Goal: Task Accomplishment & Management: Complete application form

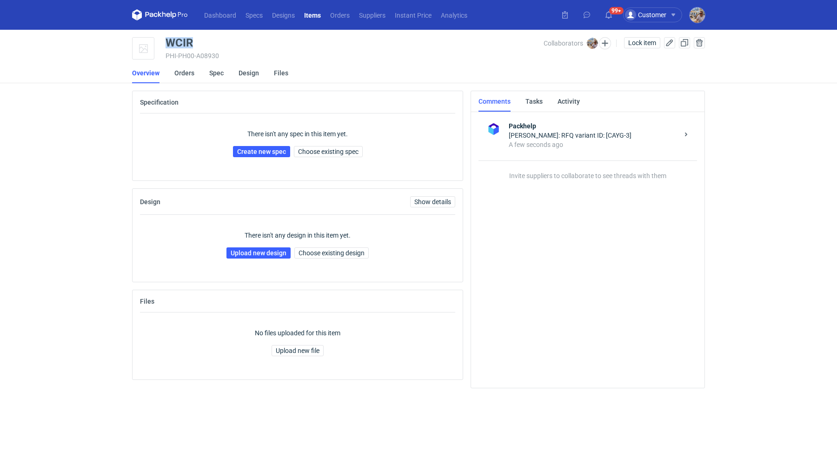
drag, startPoint x: 205, startPoint y: 42, endPoint x: 159, endPoint y: 42, distance: 45.6
click at [159, 42] on div "WCIR PHI-PH00-A08930 Collaborators Michał Palasek Lock item" at bounding box center [418, 48] width 573 height 23
copy div "WCIR"
click at [310, 152] on span "Choose existing spec" at bounding box center [328, 151] width 60 height 7
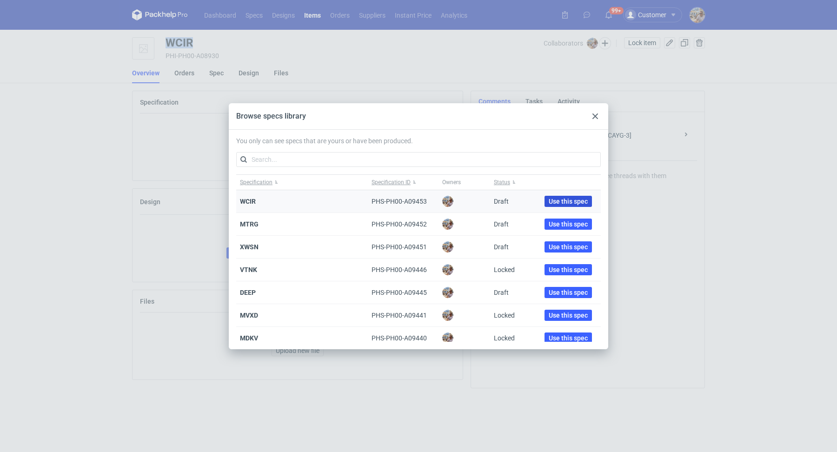
click at [549, 200] on span "Use this spec" at bounding box center [568, 201] width 39 height 7
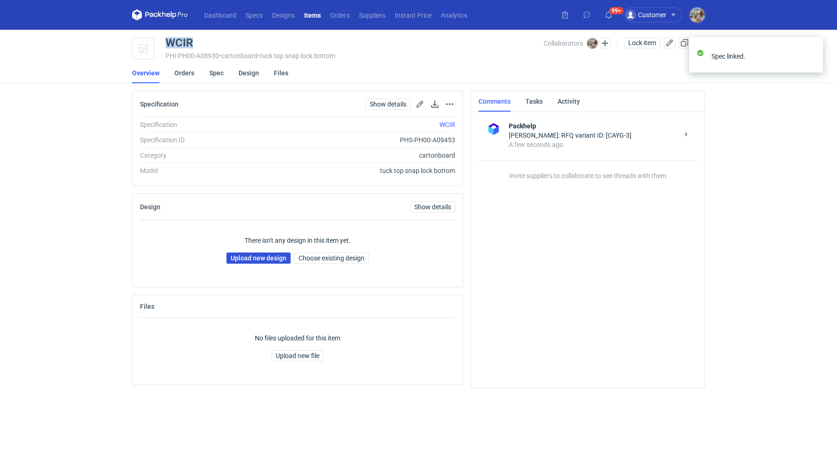
click at [281, 252] on link "Upload new design" at bounding box center [258, 257] width 64 height 11
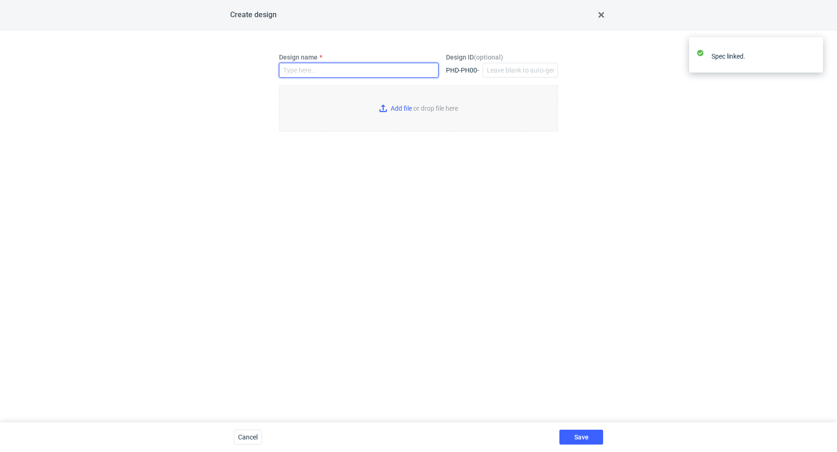
click at [325, 68] on input "Design name" at bounding box center [358, 70] width 159 height 15
paste input "WCIR"
type input "WCIR"
click at [385, 106] on input "Add file or drop file here" at bounding box center [418, 108] width 279 height 46
type input "C:\fakepath\custom____WCIR__d0__oR034768210__outside.pdf"
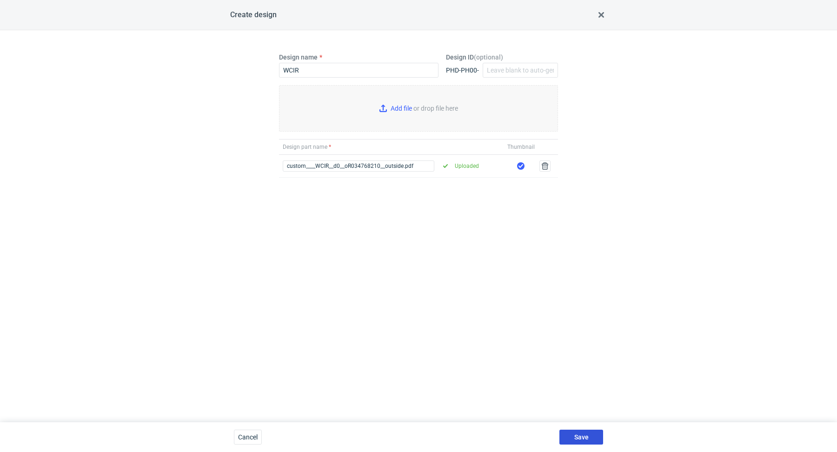
click at [600, 433] on button "Save" at bounding box center [581, 437] width 44 height 15
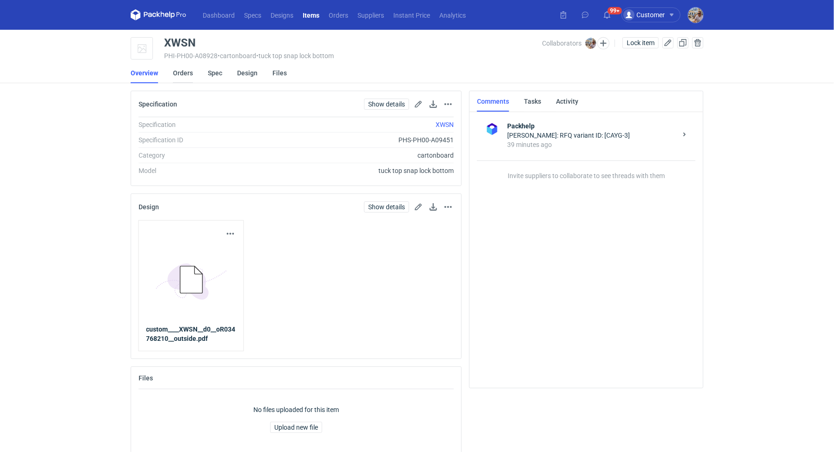
click at [188, 72] on link "Orders" at bounding box center [183, 73] width 20 height 20
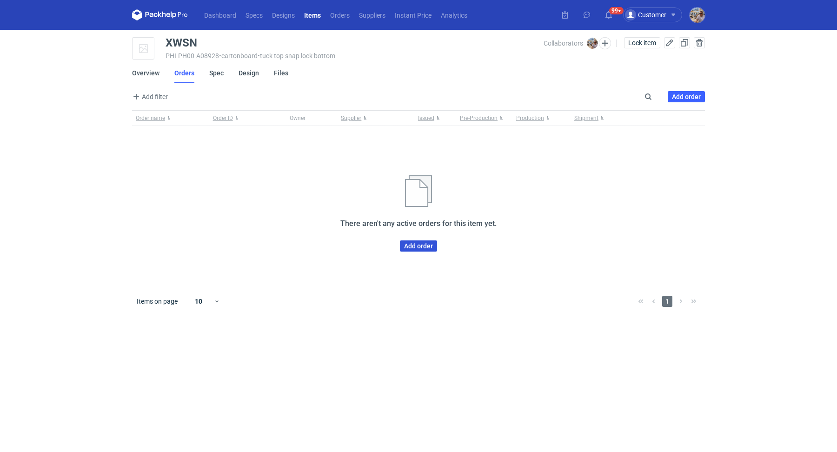
click at [407, 244] on link "Add order" at bounding box center [418, 245] width 37 height 11
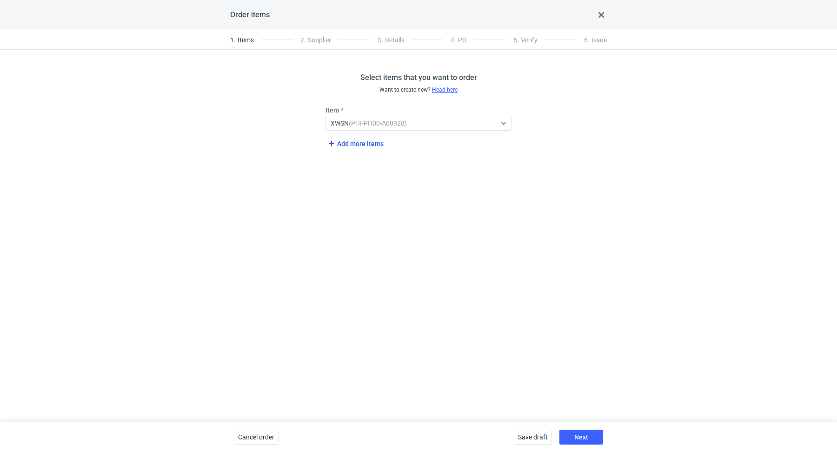
click at [360, 145] on span "Add more items" at bounding box center [355, 143] width 58 height 11
click at [358, 177] on span "Add more items" at bounding box center [355, 176] width 58 height 11
click at [349, 153] on div "Select..." at bounding box center [342, 155] width 23 height 9
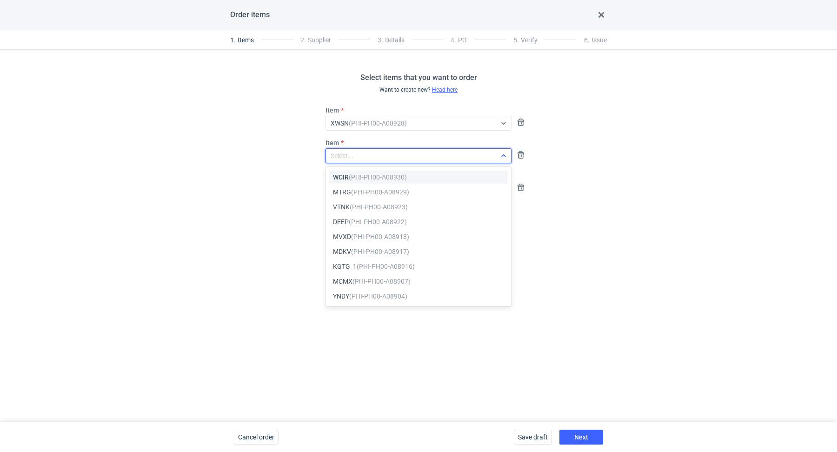
paste input "MTRG"
type input "MTRG"
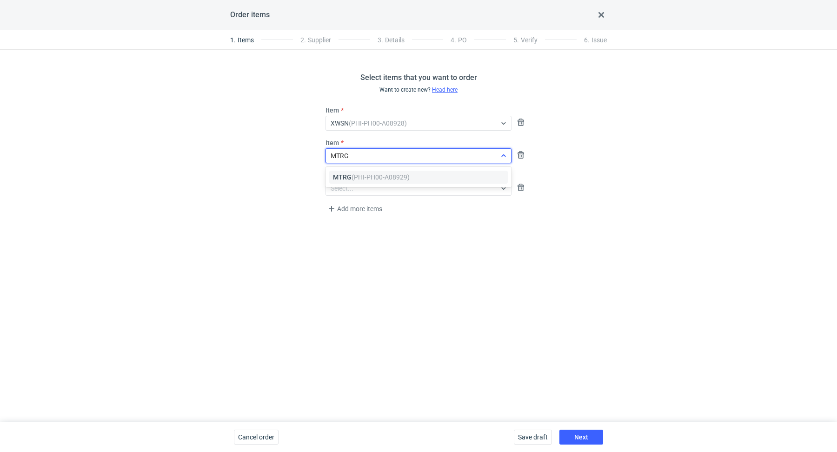
click at [356, 178] on em "(PHI-PH00-A08929)" at bounding box center [381, 176] width 58 height 7
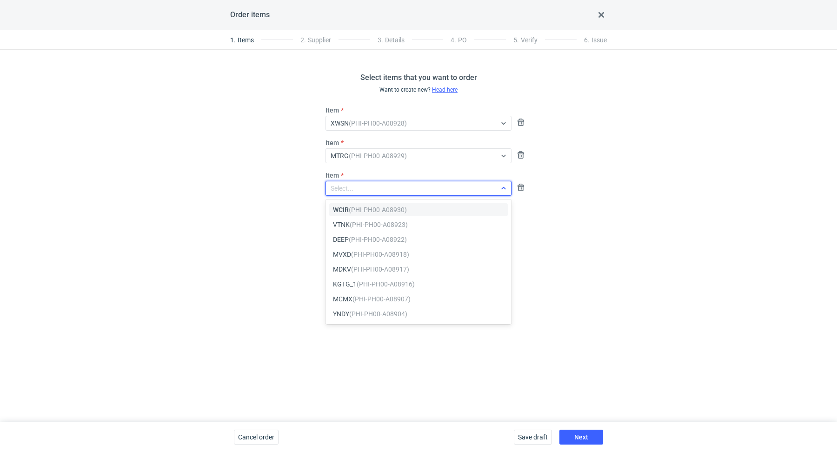
click at [350, 186] on div "Select..." at bounding box center [342, 188] width 23 height 9
paste input "WCIR"
type input "WCIR"
click at [365, 211] on em "(PHI-PH00-A08930)" at bounding box center [378, 209] width 58 height 7
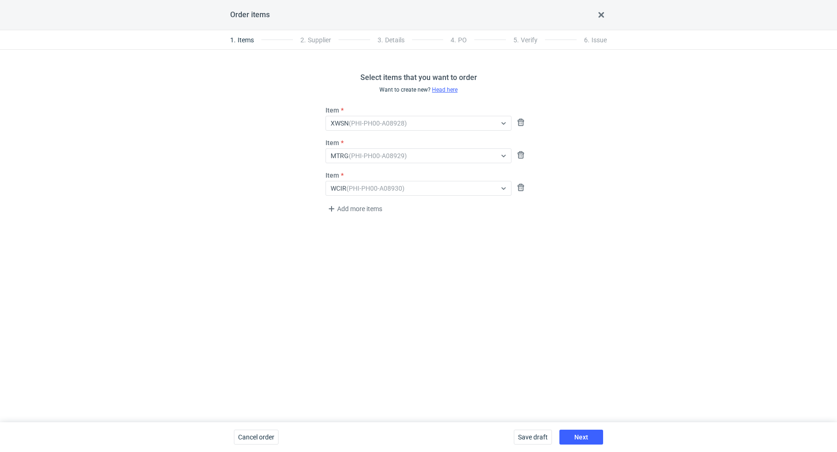
click at [348, 292] on div "Select items that you want to order Want to create new? Head here Item XWSN (PH…" at bounding box center [418, 236] width 837 height 372
click at [581, 434] on span "Next" at bounding box center [581, 437] width 14 height 7
click at [352, 125] on div "Select..." at bounding box center [342, 123] width 23 height 9
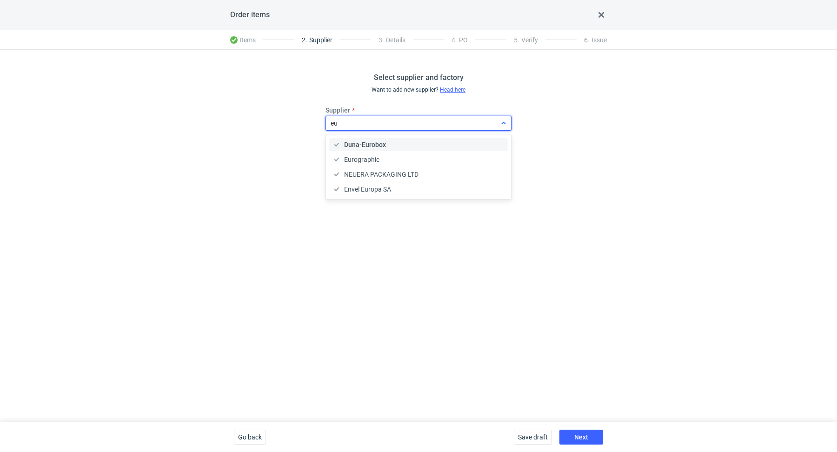
type input "eur"
click at [359, 158] on span "Eurographic" at bounding box center [361, 159] width 35 height 9
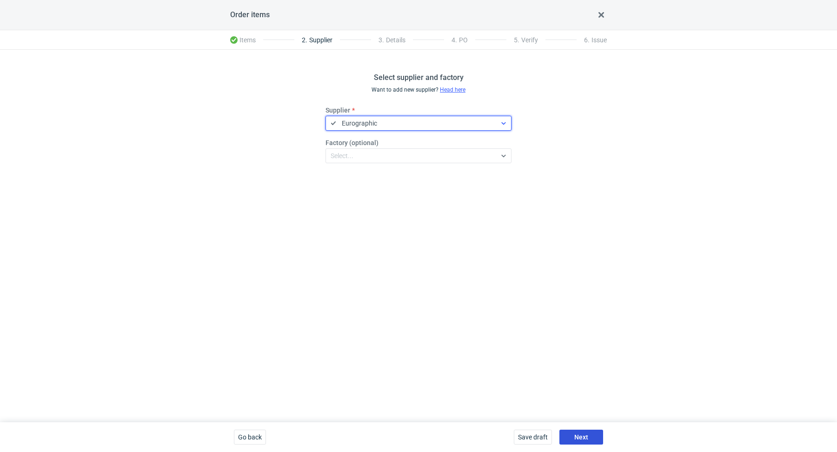
click at [582, 434] on span "Next" at bounding box center [581, 437] width 14 height 7
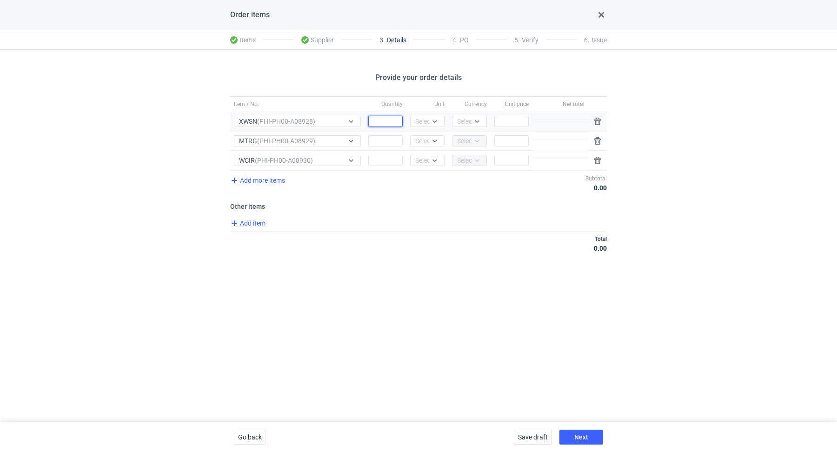
click at [384, 122] on input "Quantity" at bounding box center [385, 121] width 34 height 11
paste input "200"
type input "200"
click at [436, 121] on icon at bounding box center [434, 121] width 7 height 7
click at [437, 138] on div "pcs" at bounding box center [428, 140] width 20 height 9
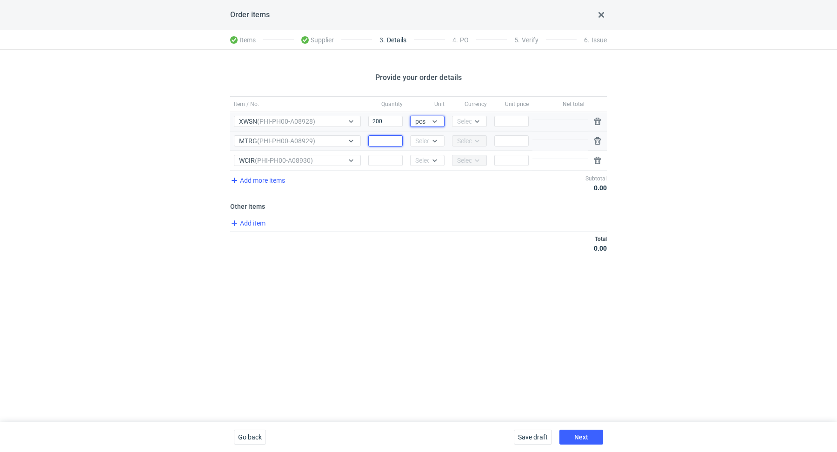
click at [385, 137] on input "Quantity" at bounding box center [385, 140] width 34 height 11
paste input "200"
type input "200"
click at [433, 141] on icon at bounding box center [434, 140] width 7 height 7
click at [434, 155] on div "pcs" at bounding box center [428, 159] width 20 height 9
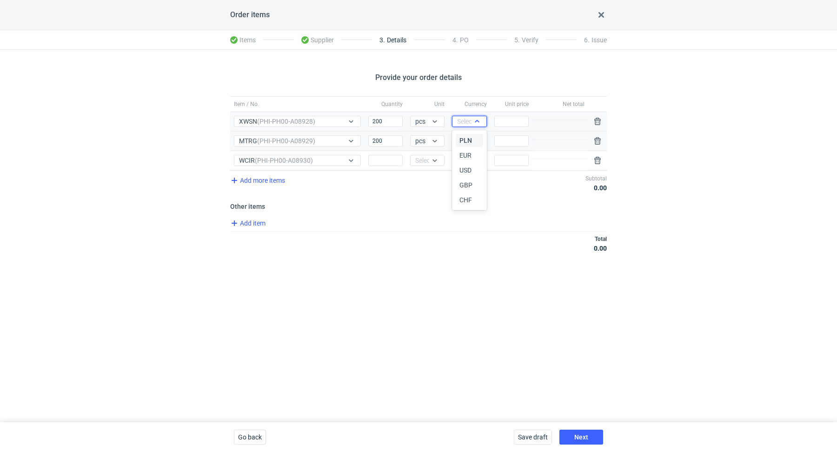
click at [462, 121] on div "Select..." at bounding box center [468, 121] width 23 height 9
click at [468, 136] on span "PLN" at bounding box center [465, 140] width 13 height 9
click at [392, 219] on div "Add item" at bounding box center [417, 224] width 379 height 13
click at [377, 158] on input "Quantity" at bounding box center [385, 160] width 34 height 11
paste input "300"
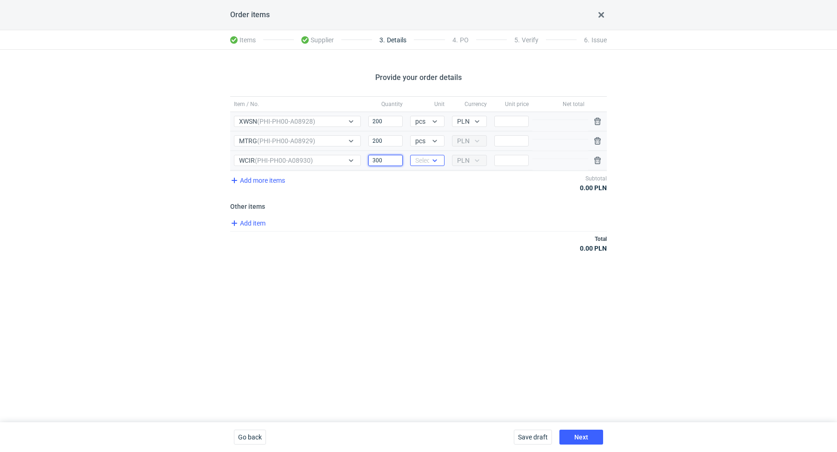
type input "300"
click at [419, 160] on div "Select..." at bounding box center [426, 160] width 23 height 9
click at [425, 179] on span "pcs" at bounding box center [423, 178] width 10 height 9
click at [449, 218] on div "Add item" at bounding box center [417, 224] width 379 height 13
click at [504, 125] on input "Price" at bounding box center [511, 121] width 34 height 11
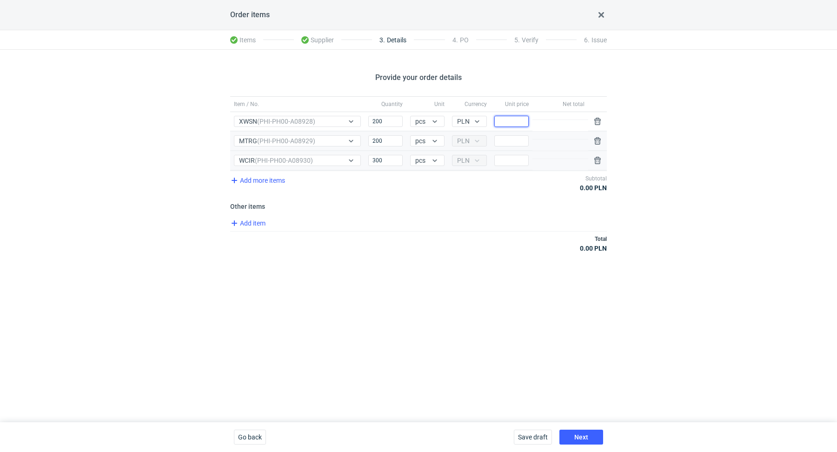
paste input "2.57"
type input "2.57"
click at [505, 135] on input "Price" at bounding box center [511, 140] width 34 height 11
paste input "2.57"
type input "2.57"
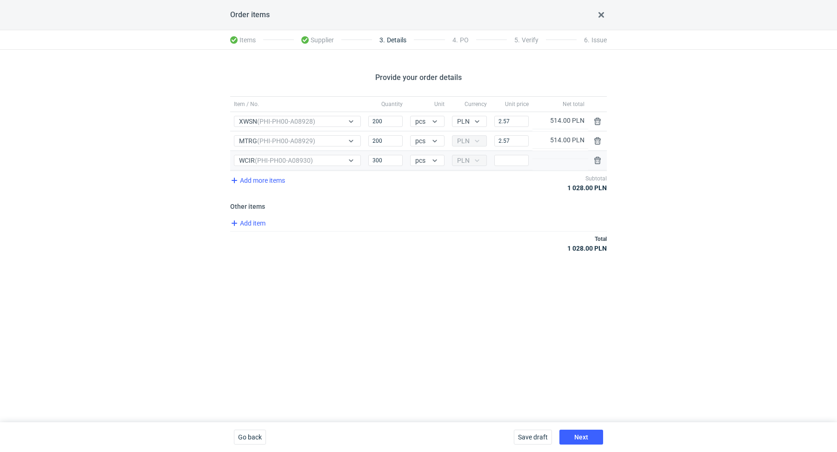
click at [506, 151] on div "Price" at bounding box center [512, 160] width 42 height 19
click at [502, 158] on input "Price" at bounding box center [511, 160] width 34 height 11
paste input "2.57"
type input "2.57"
click at [480, 249] on div "Total 1 799.00 PLN" at bounding box center [418, 243] width 377 height 25
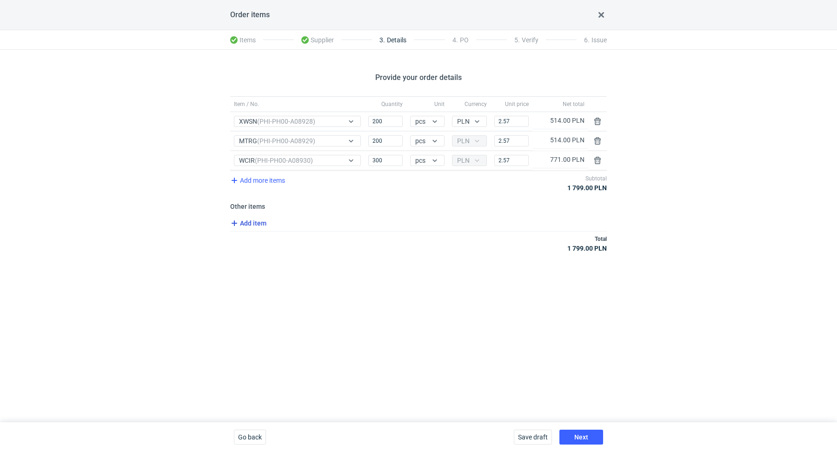
click at [252, 221] on span "Add item" at bounding box center [248, 223] width 38 height 11
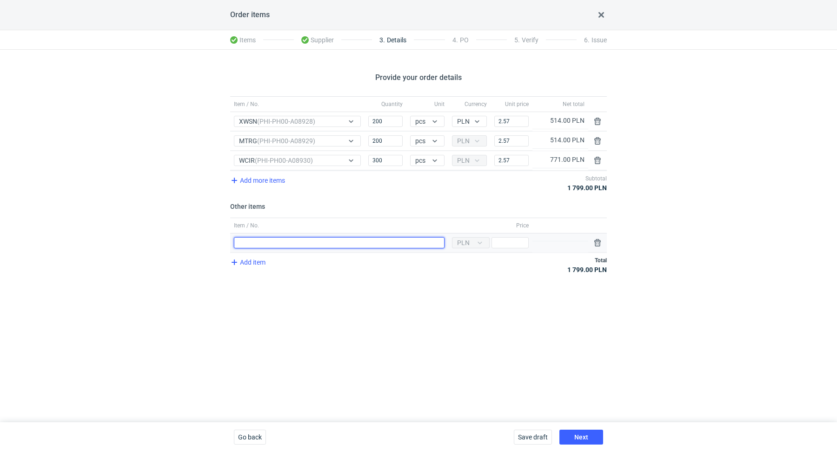
click at [277, 246] on input "Item / No." at bounding box center [339, 242] width 211 height 11
type input "Różnica wynikająca z zakrągleń"
click at [508, 241] on input "Price" at bounding box center [510, 242] width 37 height 11
type input "1"
click at [420, 289] on div "Provide your order details Item / No. Quantity Unit Currency Unit price Net tot…" at bounding box center [418, 236] width 837 height 372
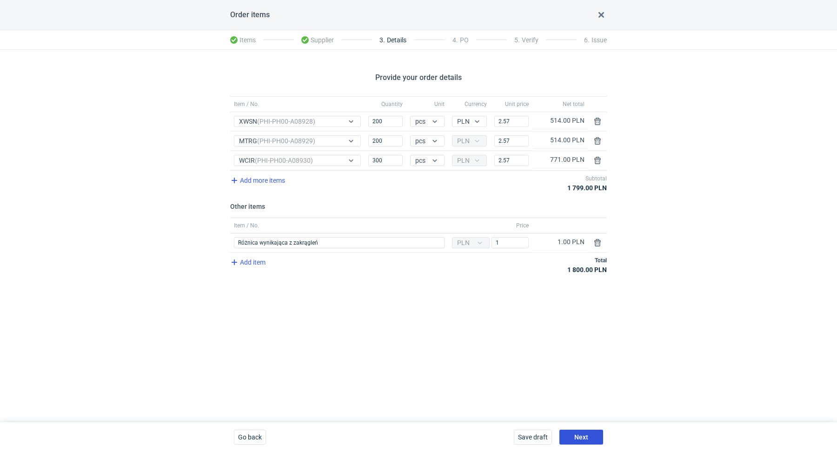
click at [587, 437] on span "Next" at bounding box center [581, 437] width 14 height 7
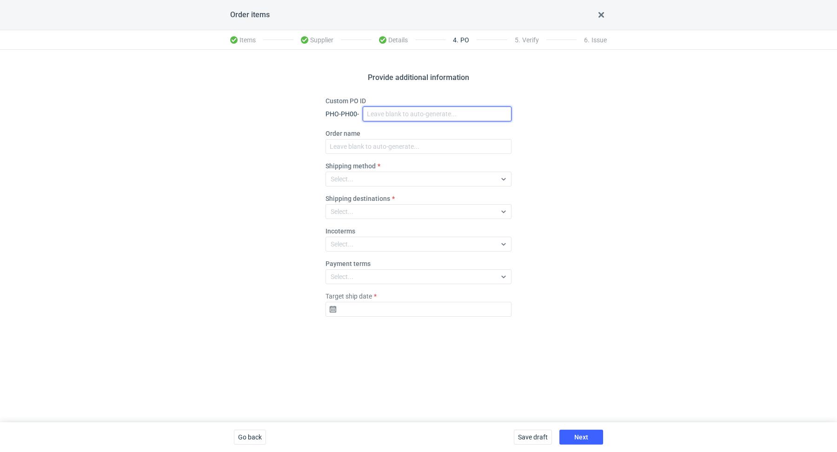
click at [391, 115] on input "Custom PO ID" at bounding box center [437, 113] width 149 height 15
paste input "R034768210"
paste input "MTRG, WCIR, XWSN"
click at [428, 113] on input "R034768210_MTRG, WCIR, XWSN" at bounding box center [437, 113] width 149 height 15
click at [466, 107] on input "R034768210_MTRG_WCIR_XWSN" at bounding box center [437, 113] width 149 height 15
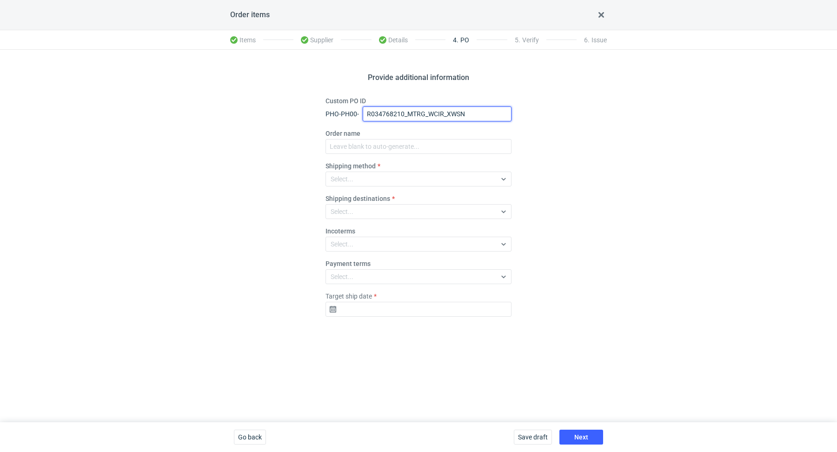
drag, startPoint x: 470, startPoint y: 112, endPoint x: 366, endPoint y: 104, distance: 104.0
click at [366, 104] on div "Custom PO ID PHO-PH00- R034768210_MTRG_WCIR_XWSN" at bounding box center [418, 108] width 186 height 25
type input "R034768210_MTRG_WCIR_XWSN"
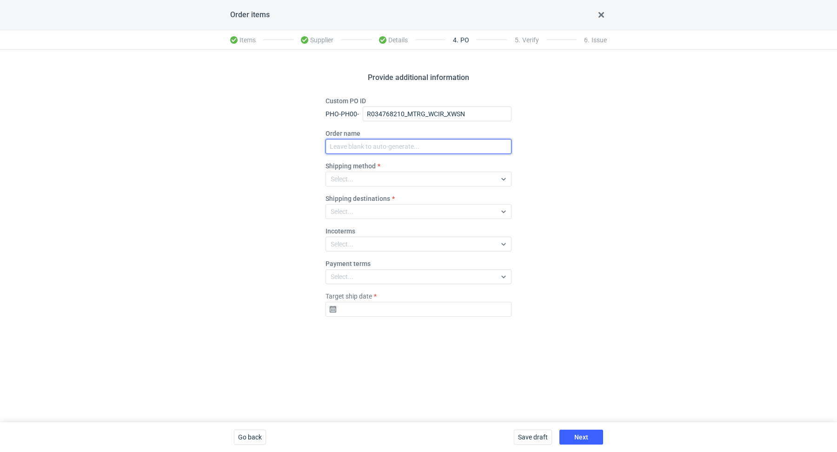
click at [365, 150] on input "Order name" at bounding box center [418, 146] width 186 height 15
paste input "R034768210_MTRG_WCIR_XWSN"
type input "R034768210_MTRG_WCIR_XWSN"
click at [363, 175] on div "Select..." at bounding box center [411, 179] width 170 height 13
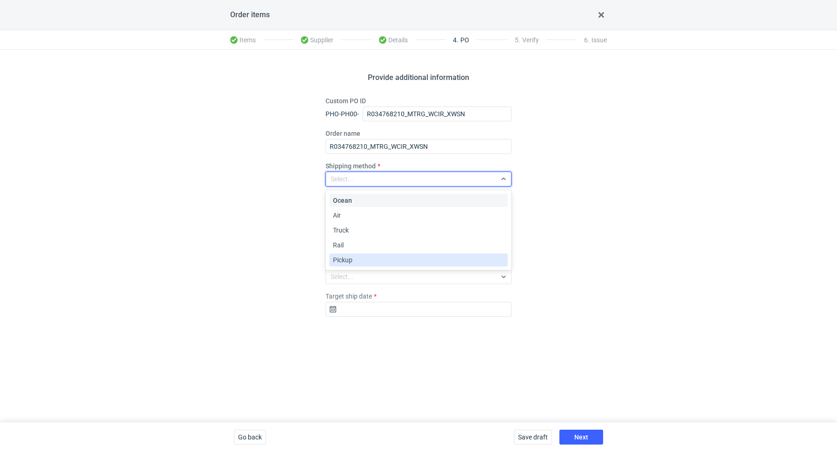
click at [356, 259] on div "Pickup" at bounding box center [418, 259] width 171 height 9
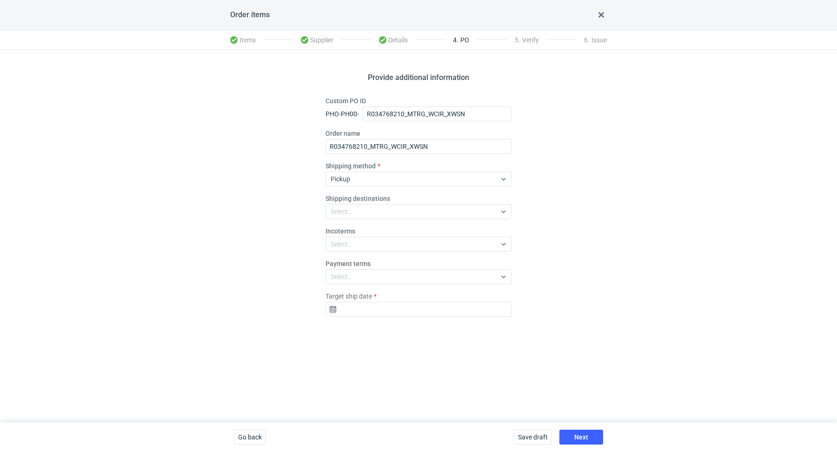
click at [248, 240] on div "Provide additional information Custom PO ID PHO-PH00- R034768210_MTRG_WCIR_XWSN…" at bounding box center [418, 236] width 837 height 372
click at [390, 313] on input "Target ship date" at bounding box center [418, 309] width 186 height 15
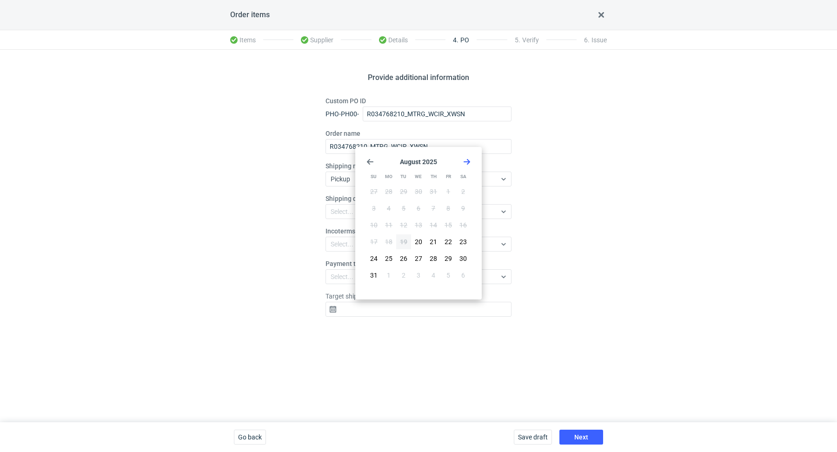
click at [466, 163] on icon "Go forward 1 month" at bounding box center [466, 161] width 7 height 7
click at [393, 204] on button "8" at bounding box center [388, 208] width 15 height 15
type input "2025-09-08"
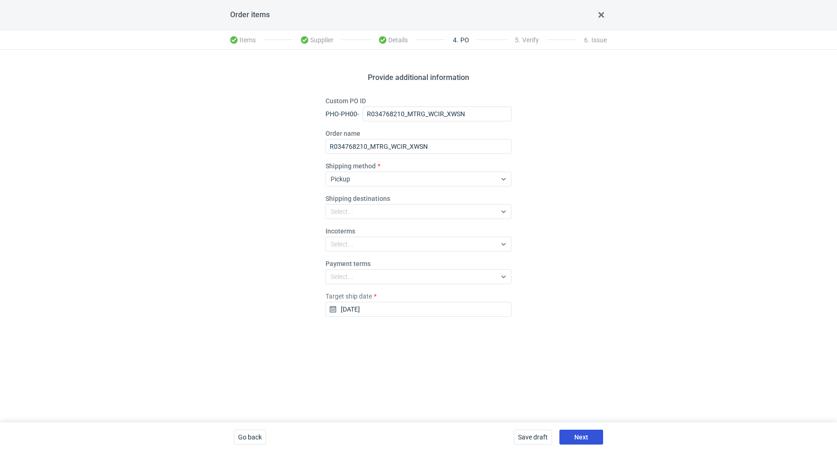
click at [579, 436] on span "Next" at bounding box center [581, 437] width 14 height 7
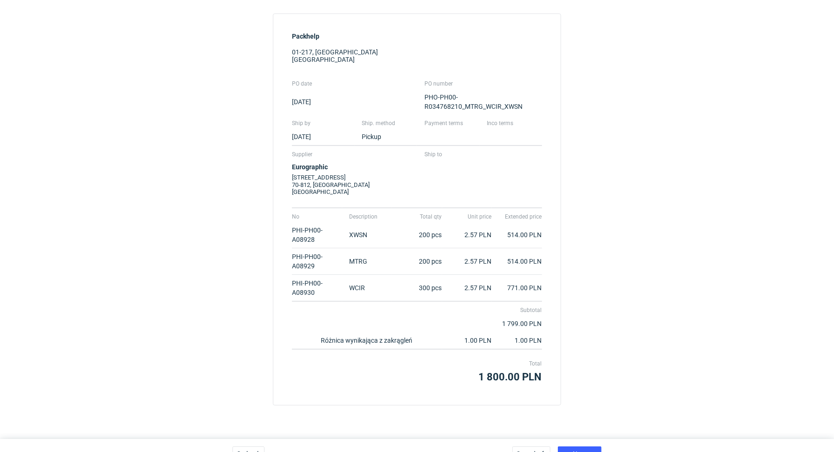
scroll to position [98, 0]
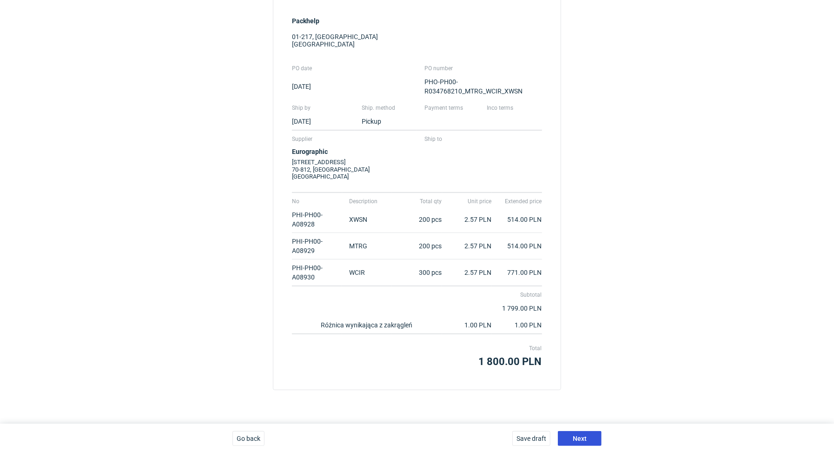
click at [577, 436] on span "Next" at bounding box center [580, 438] width 14 height 7
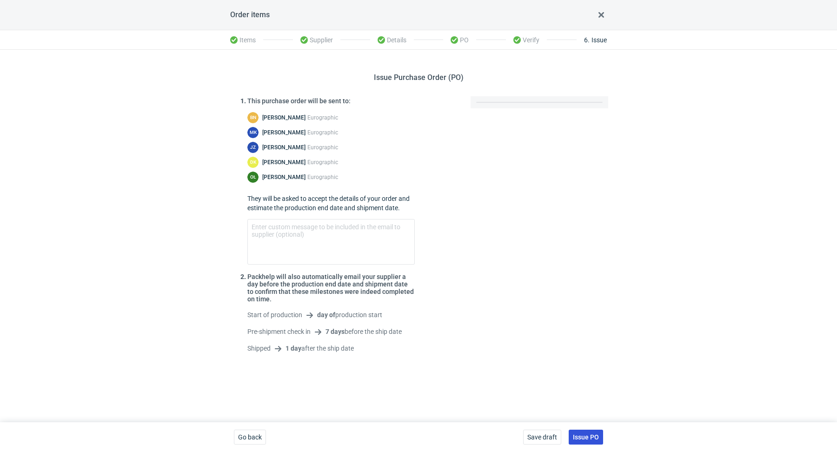
click at [588, 433] on button "Issue PO" at bounding box center [586, 437] width 34 height 15
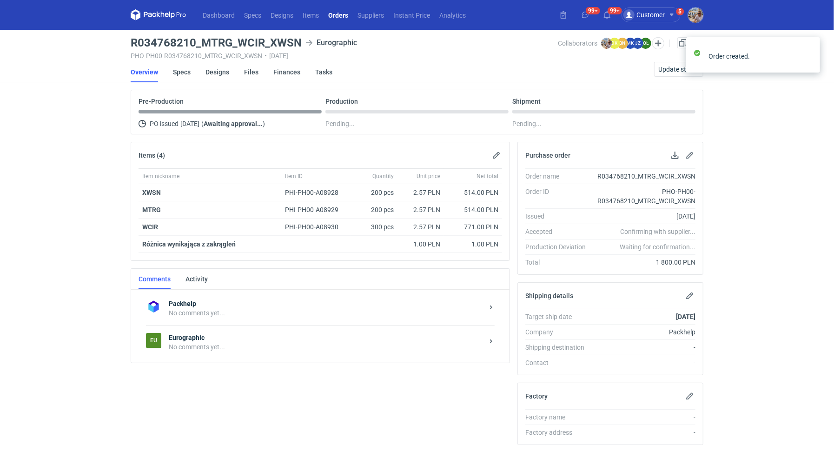
click at [232, 333] on strong "Eurographic" at bounding box center [326, 337] width 315 height 9
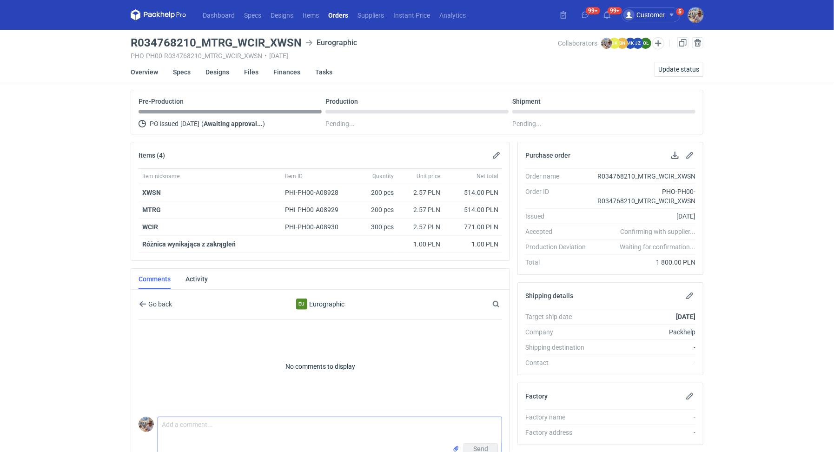
click at [199, 419] on textarea "Comment message" at bounding box center [330, 430] width 344 height 26
paste textarea "CAYG - 3"
type textarea "Dzień dobry, wycena CAYG - 3. Proszę o akceptację i wskazanie terminu realizacj…"
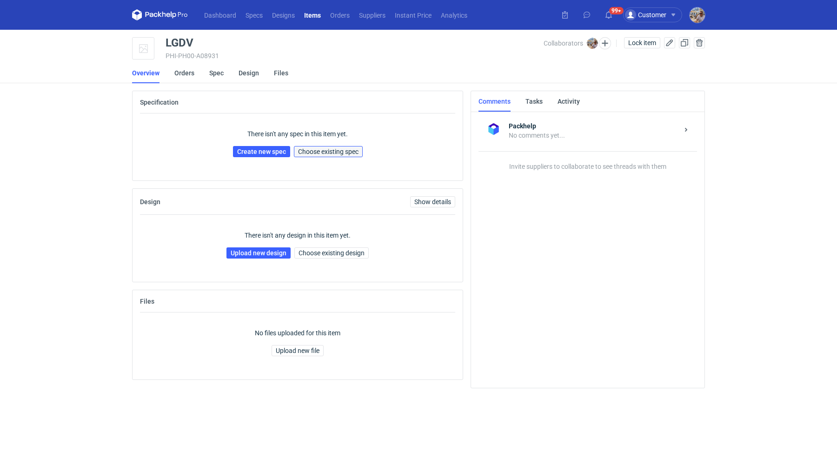
click at [327, 152] on span "Choose existing spec" at bounding box center [328, 151] width 60 height 7
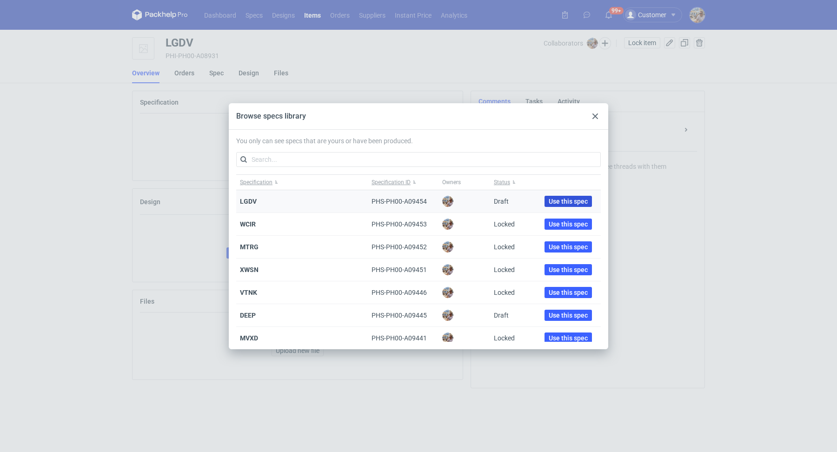
click at [558, 200] on span "Use this spec" at bounding box center [568, 201] width 39 height 7
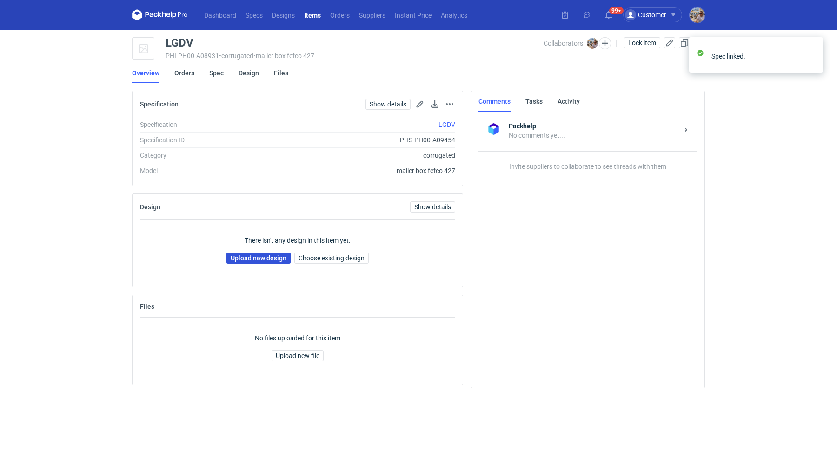
click at [281, 254] on link "Upload new design" at bounding box center [258, 257] width 64 height 11
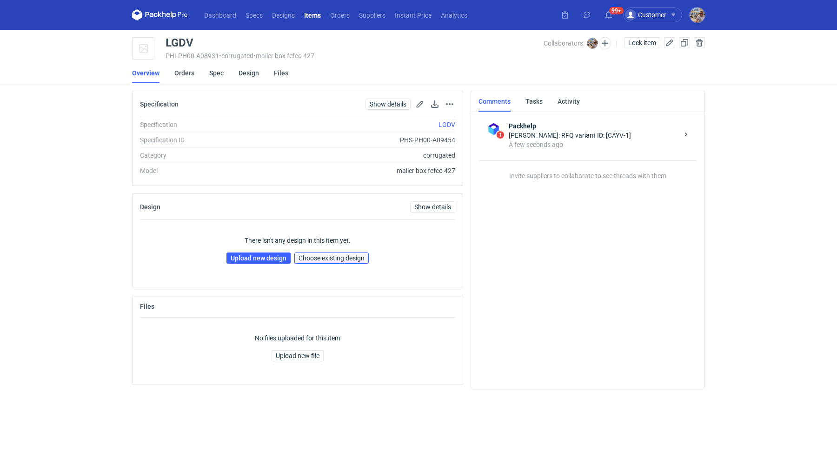
click at [327, 256] on span "Choose existing design" at bounding box center [332, 258] width 66 height 7
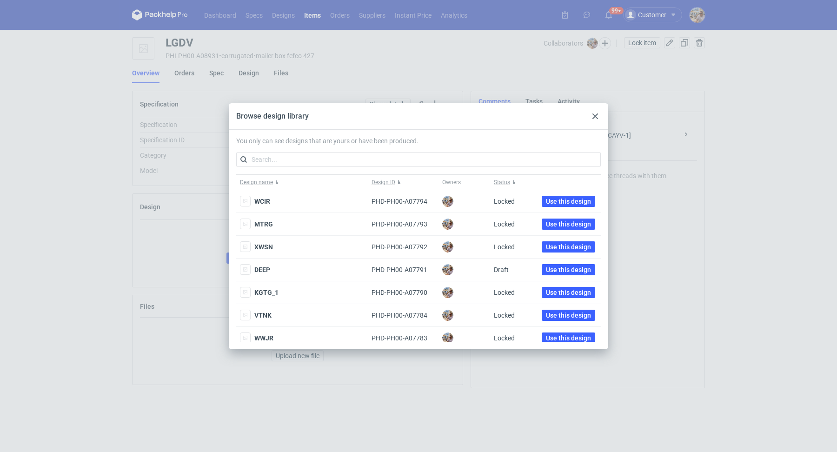
click at [300, 148] on div "You only can see designs that are yours or have been produced. Design name Desi…" at bounding box center [418, 239] width 379 height 219
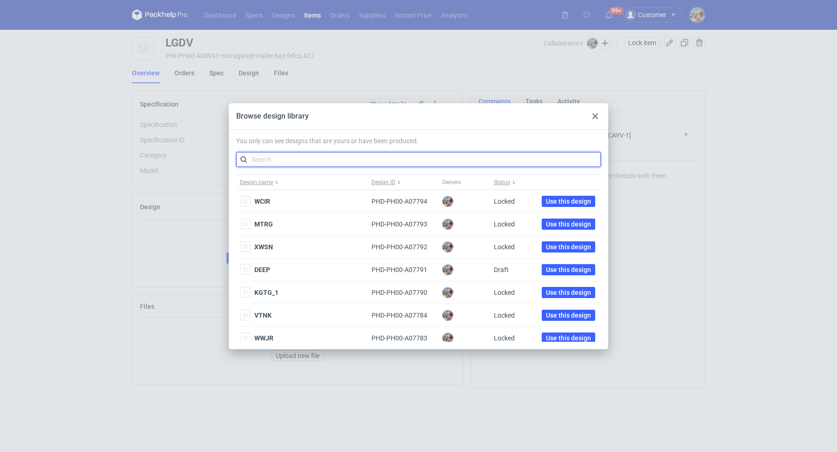
click at [299, 159] on input "text" at bounding box center [418, 159] width 365 height 15
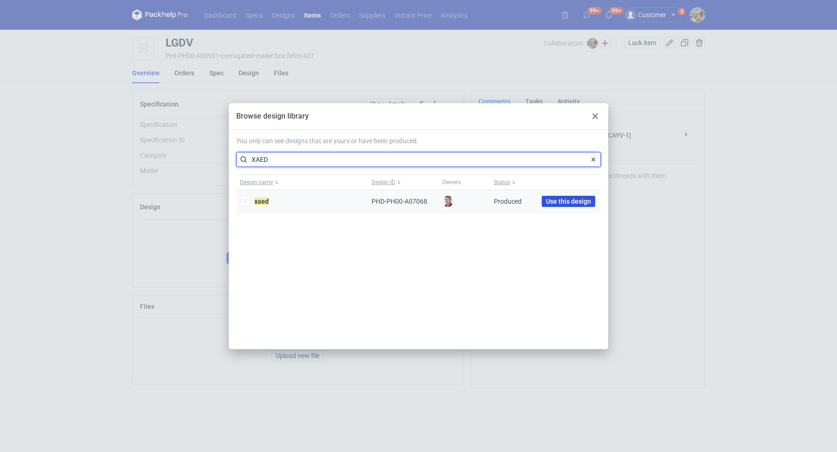
type input "XAED"
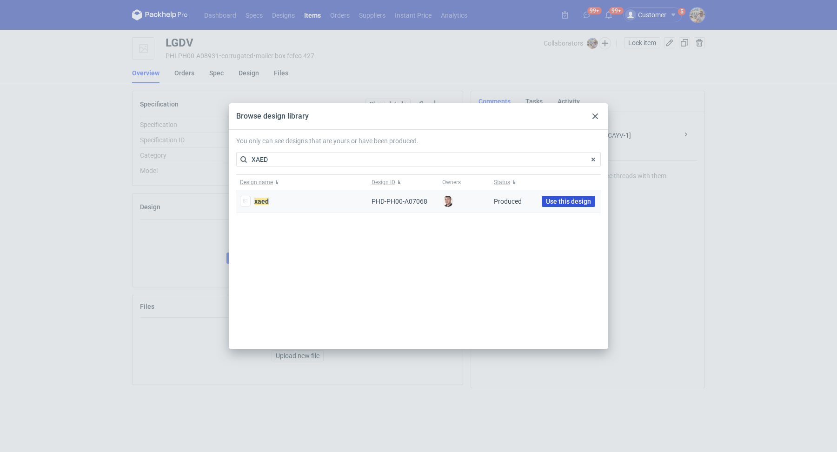
click at [564, 201] on span "Use this design" at bounding box center [568, 201] width 45 height 7
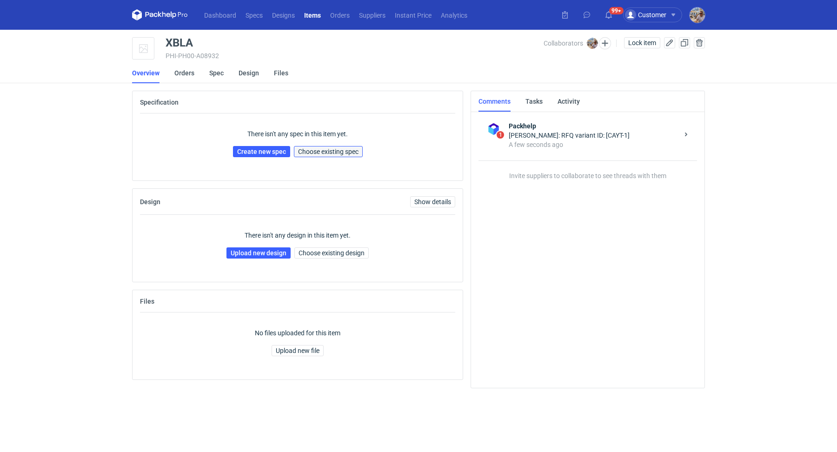
click at [333, 153] on span "Choose existing spec" at bounding box center [328, 151] width 60 height 7
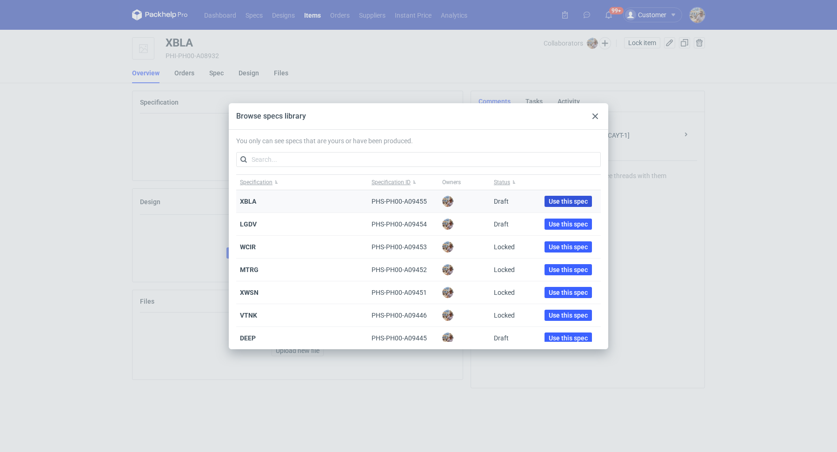
click at [563, 201] on span "Use this spec" at bounding box center [568, 201] width 39 height 7
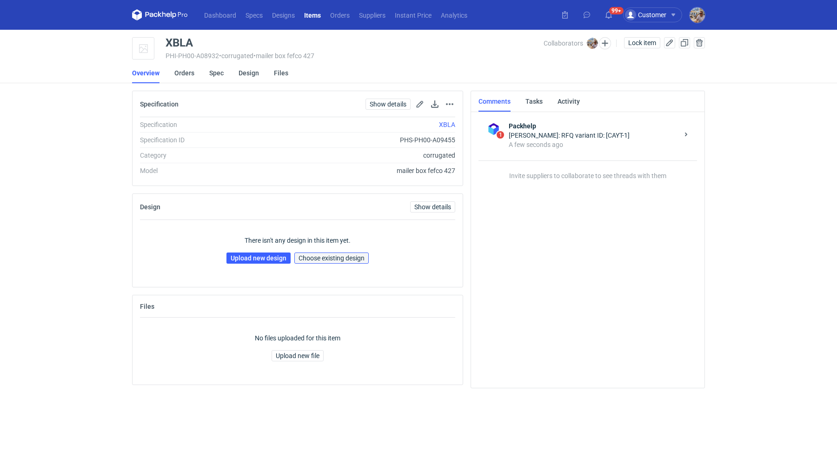
click at [340, 258] on span "Choose existing design" at bounding box center [332, 258] width 66 height 7
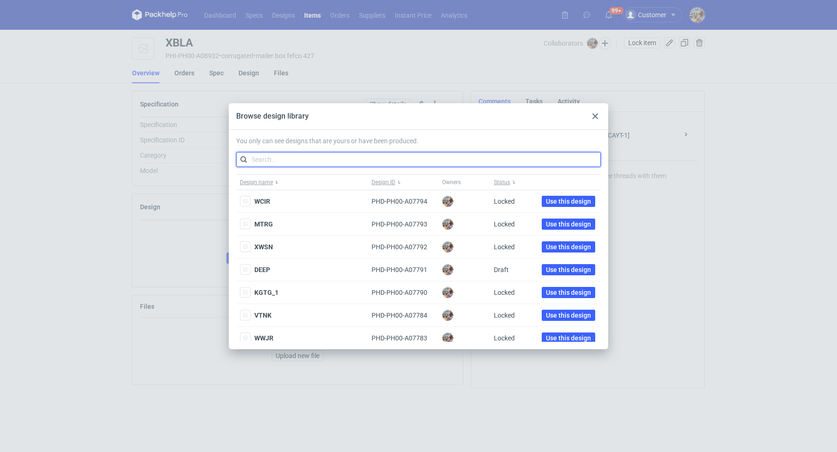
click at [296, 159] on input "text" at bounding box center [418, 159] width 365 height 15
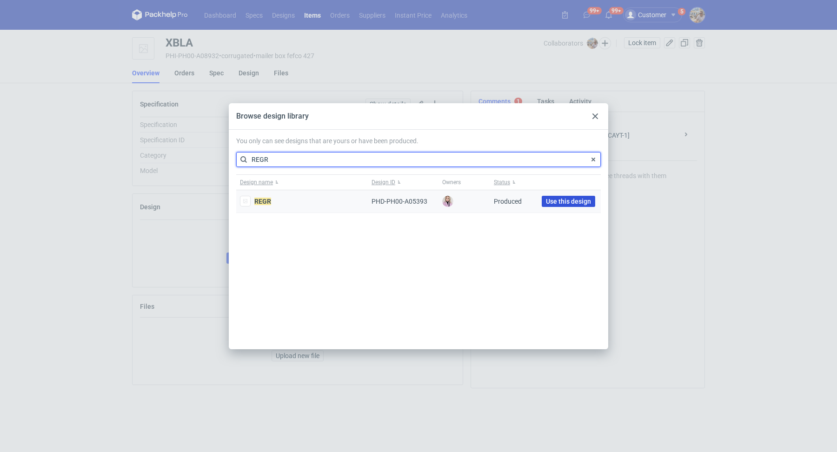
type input "REGR"
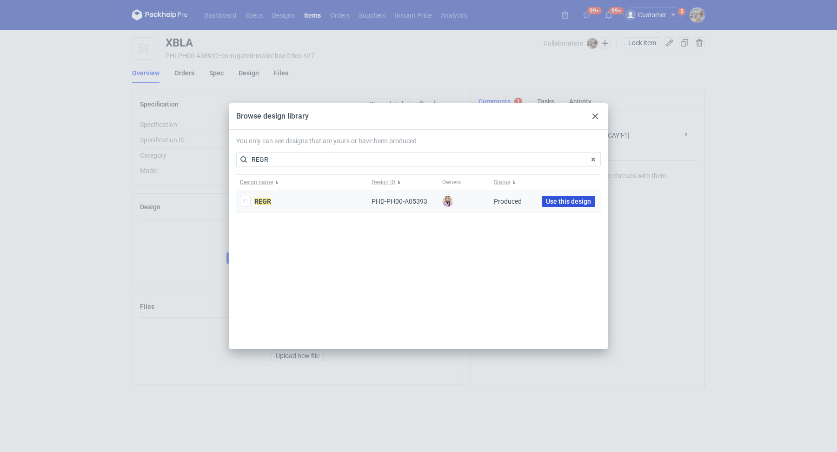
click at [555, 201] on span "Use this design" at bounding box center [568, 201] width 45 height 7
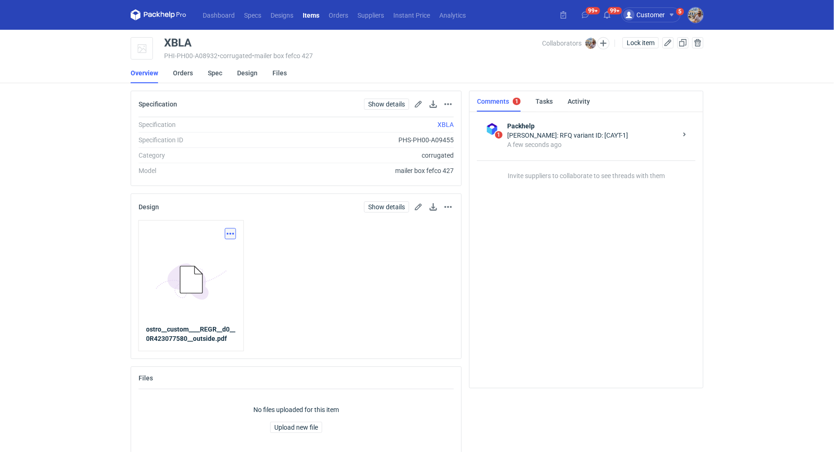
click at [226, 232] on button "button" at bounding box center [230, 233] width 11 height 11
click at [220, 250] on link "Download design part" at bounding box center [189, 254] width 86 height 15
